Goal: Find specific page/section: Find specific page/section

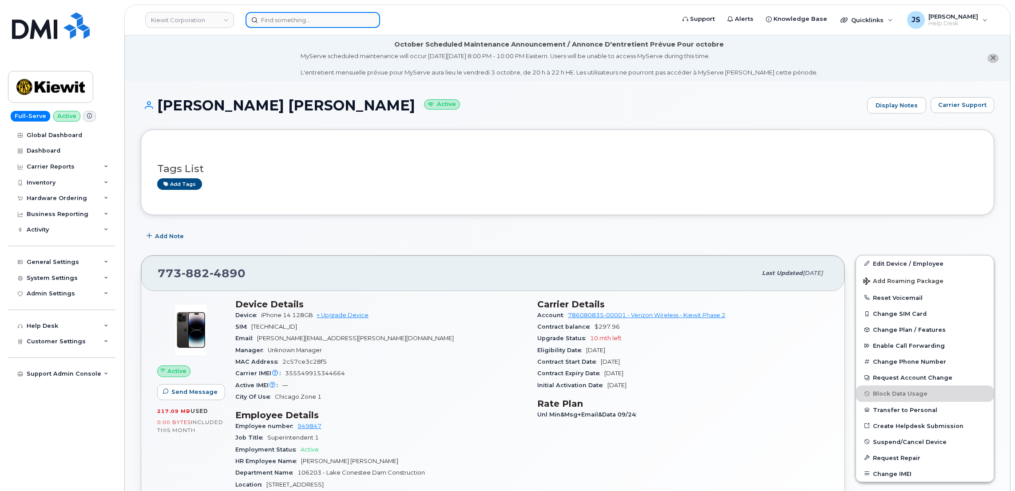
click at [321, 18] on input at bounding box center [312, 20] width 135 height 16
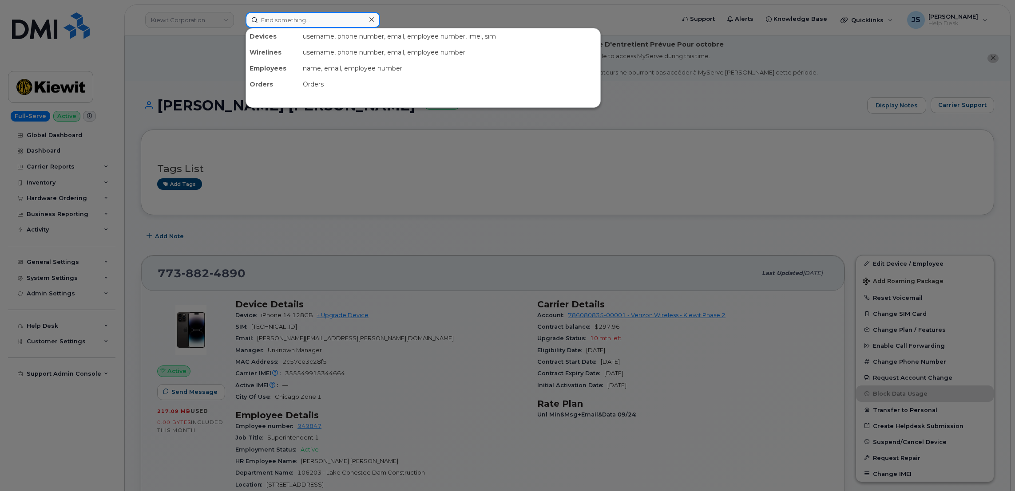
paste input "219.741.7452"
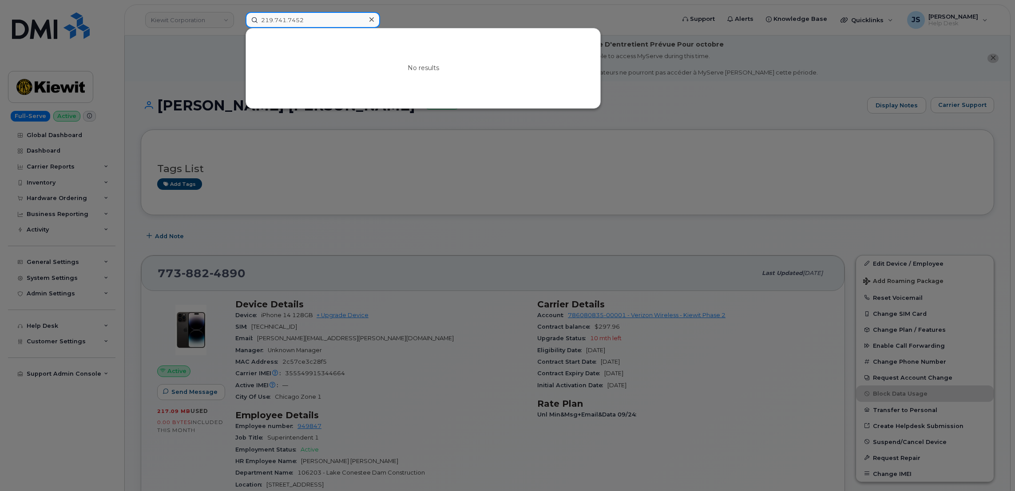
click at [315, 19] on input "219.741.7452" at bounding box center [312, 20] width 135 height 16
paste input "605-954-8809"
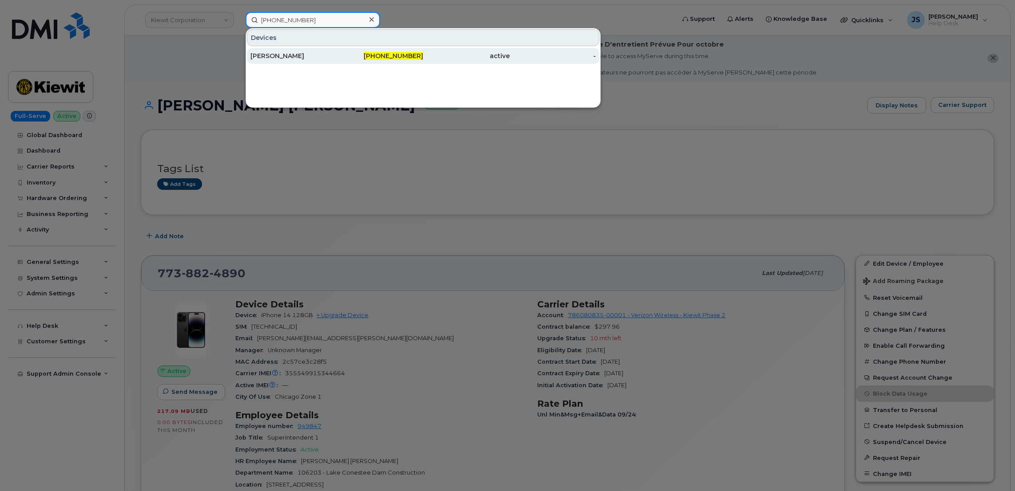
type input "605-954-8809"
click at [279, 62] on div "[PERSON_NAME]" at bounding box center [293, 56] width 87 height 16
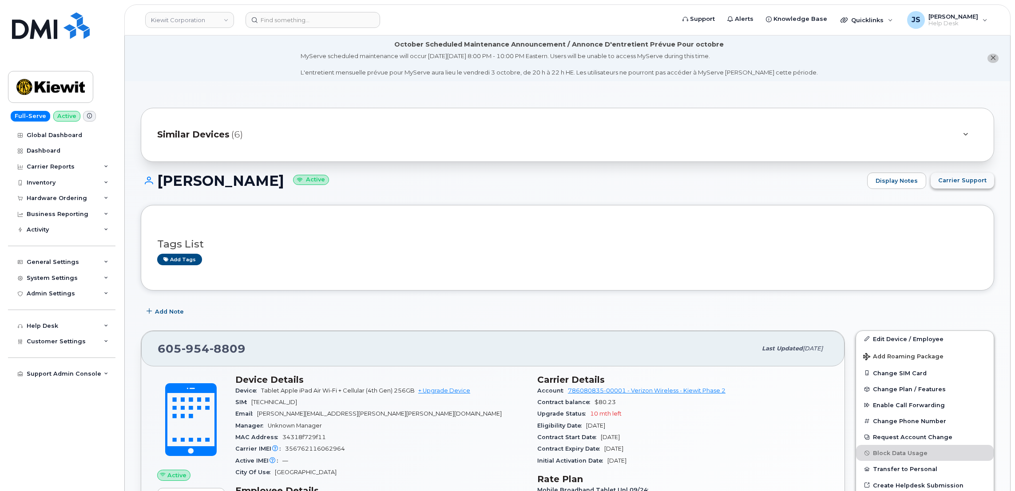
click at [973, 179] on span "Carrier Support" at bounding box center [962, 180] width 48 height 8
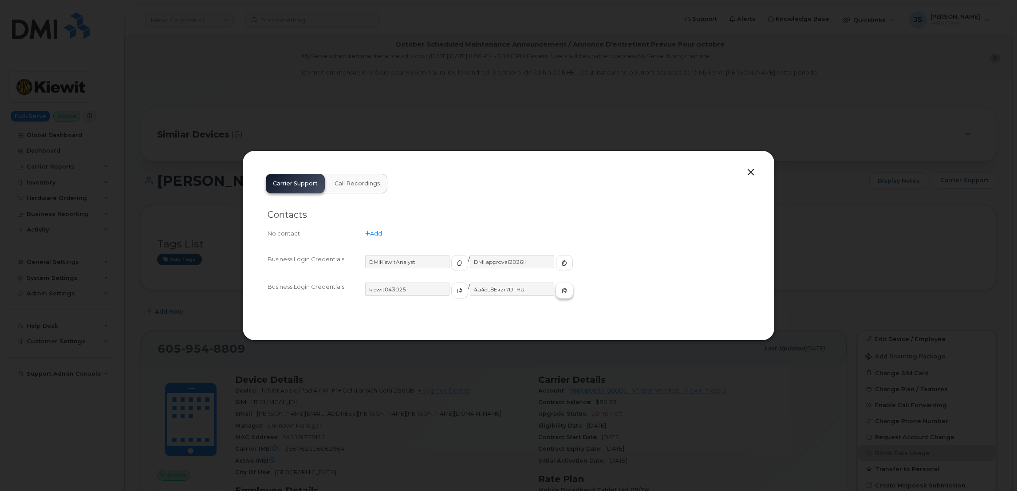
click at [562, 290] on icon "button" at bounding box center [564, 290] width 5 height 5
